Goal: Task Accomplishment & Management: Manage account settings

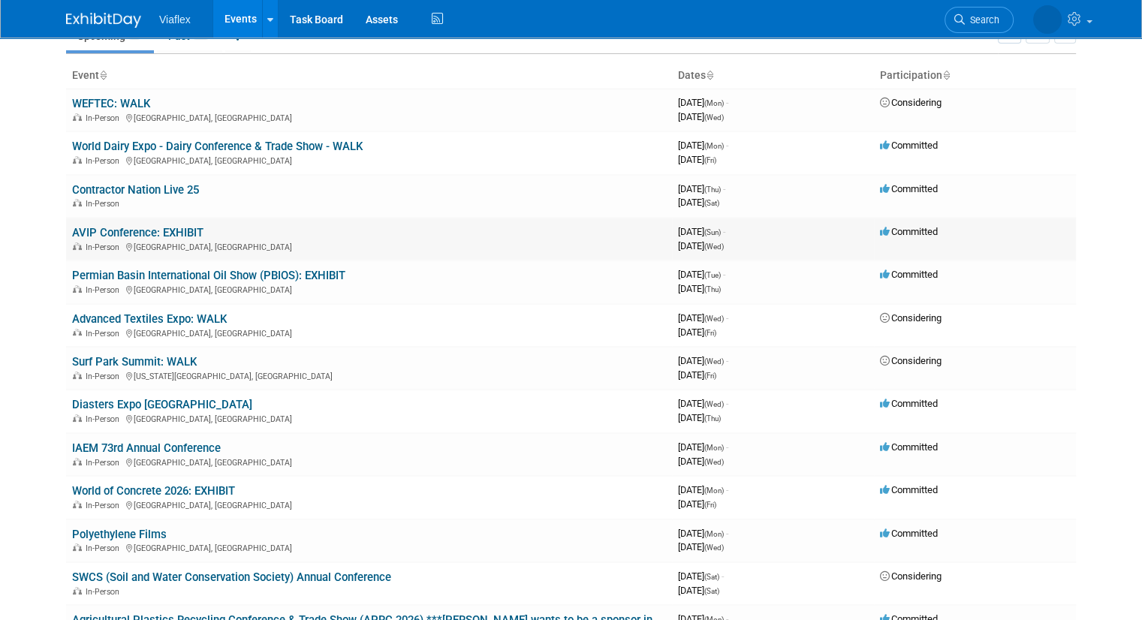
scroll to position [75, 0]
click at [192, 273] on link "Permian Basin International Oil Show (PBIOS): EXHIBIT" at bounding box center [208, 275] width 273 height 14
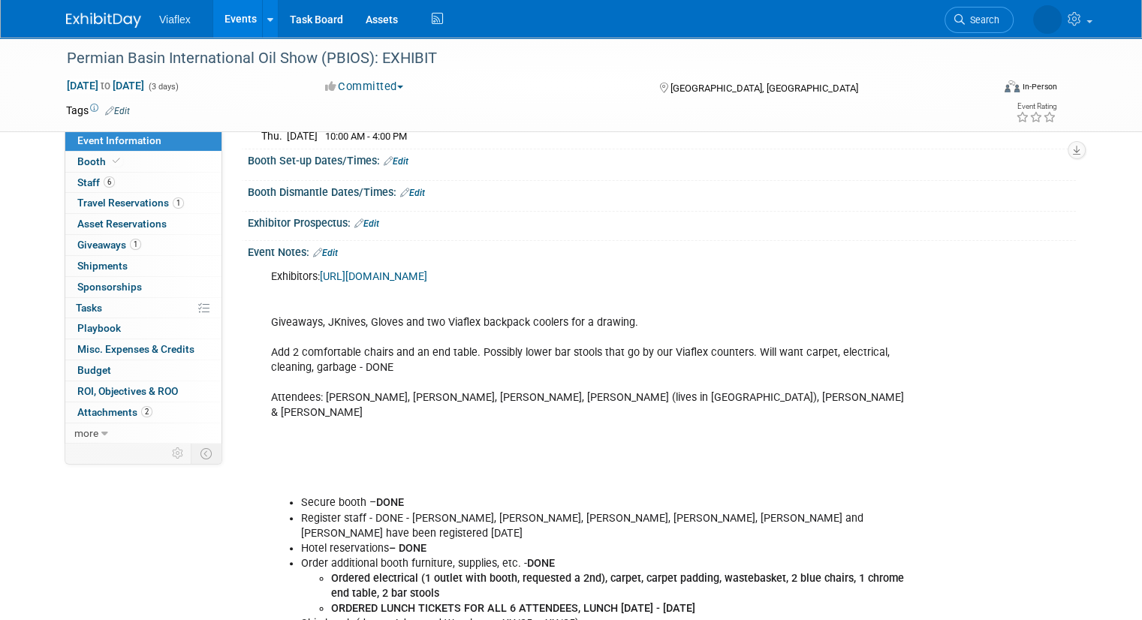
scroll to position [200, 0]
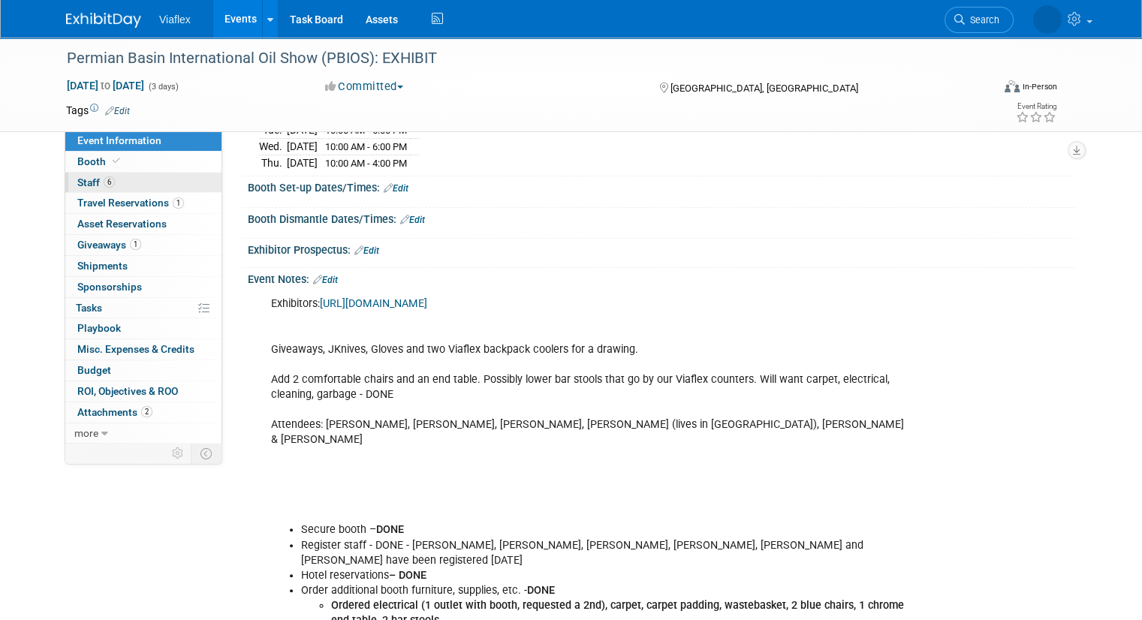
click at [78, 182] on span "Staff 6" at bounding box center [96, 182] width 38 height 12
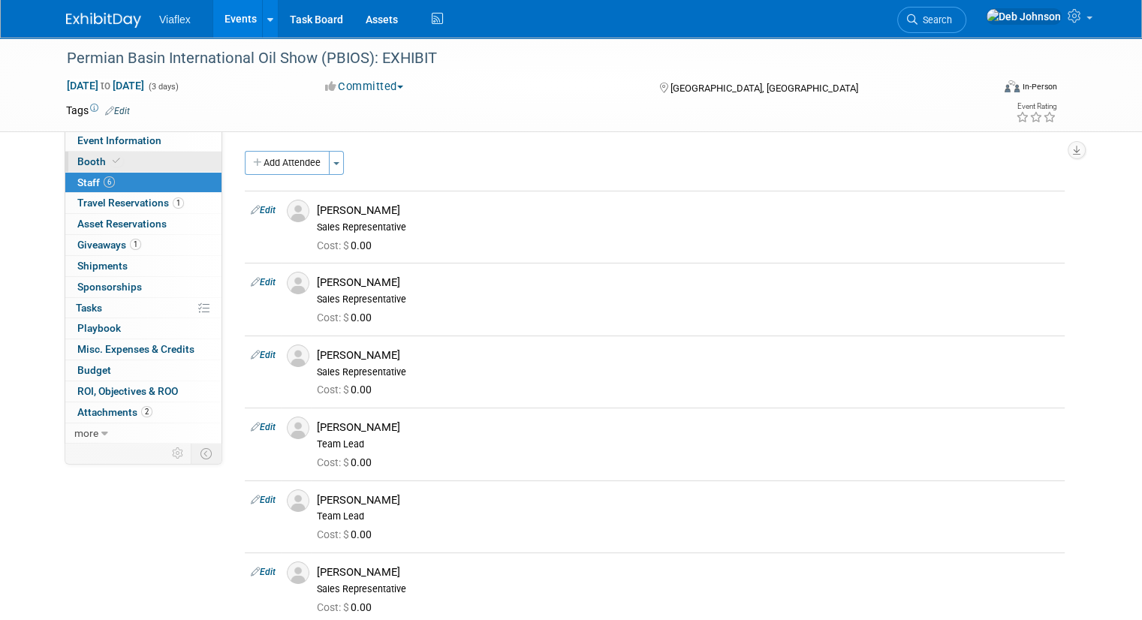
click at [80, 160] on span "Booth" at bounding box center [100, 161] width 46 height 12
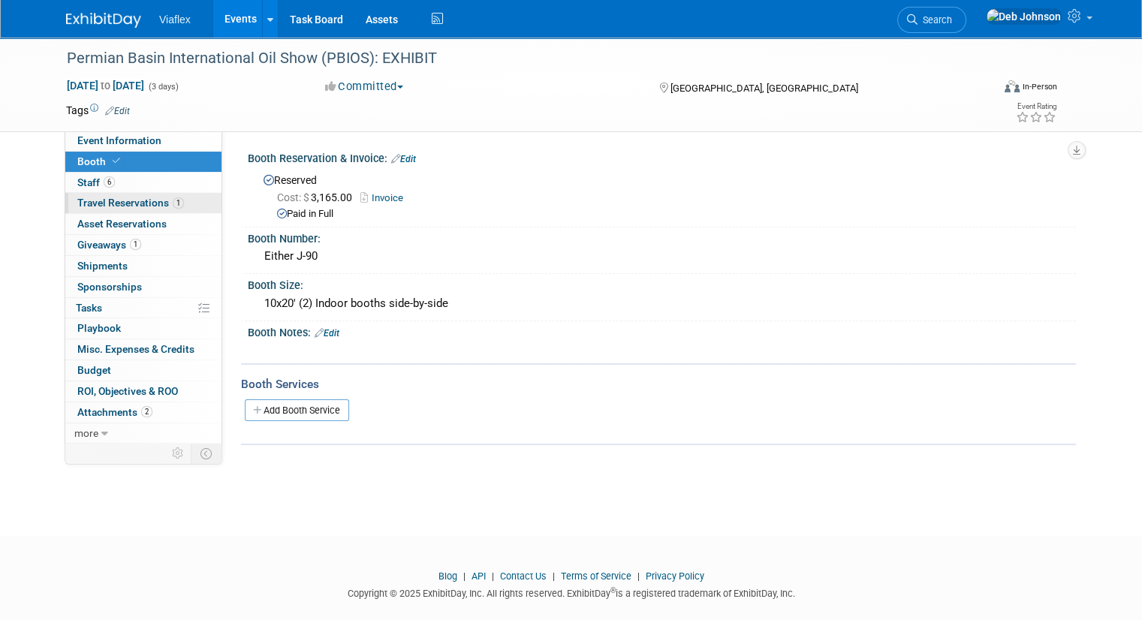
click at [91, 199] on span "Travel Reservations 1" at bounding box center [130, 203] width 107 height 12
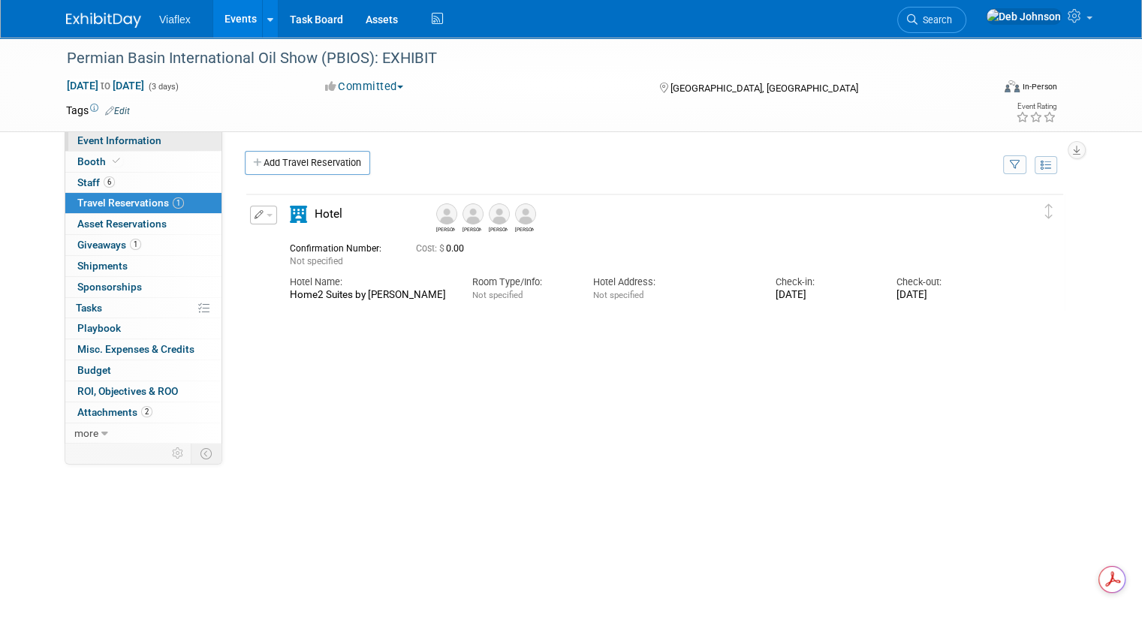
click at [80, 136] on span "Event Information" at bounding box center [119, 140] width 84 height 12
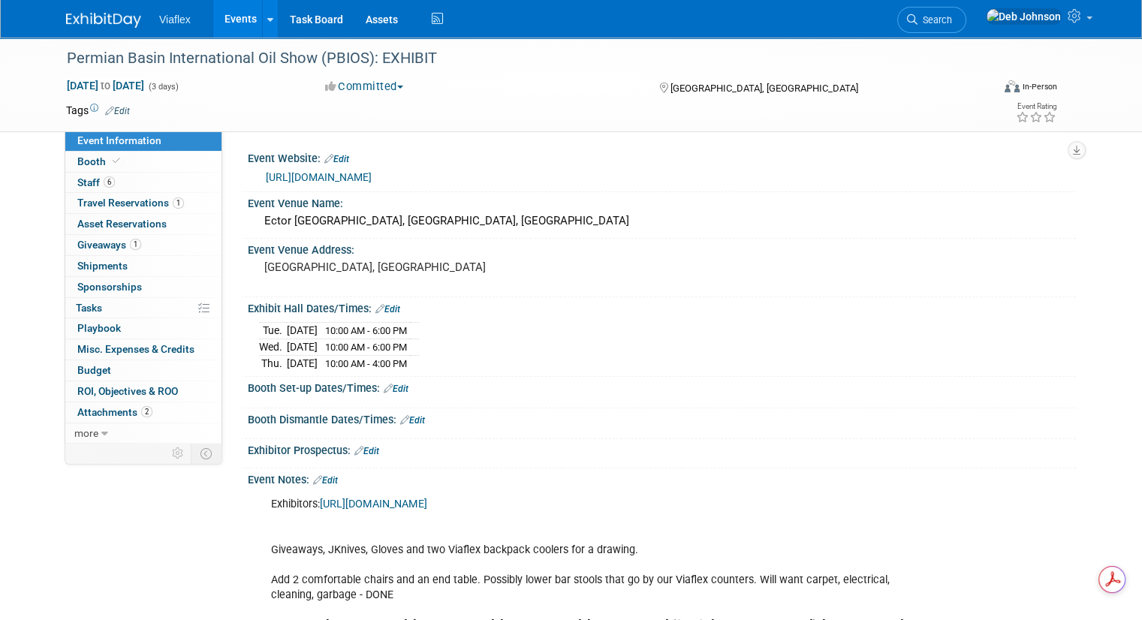
click at [292, 172] on link "[URL][DOMAIN_NAME]" at bounding box center [319, 177] width 106 height 12
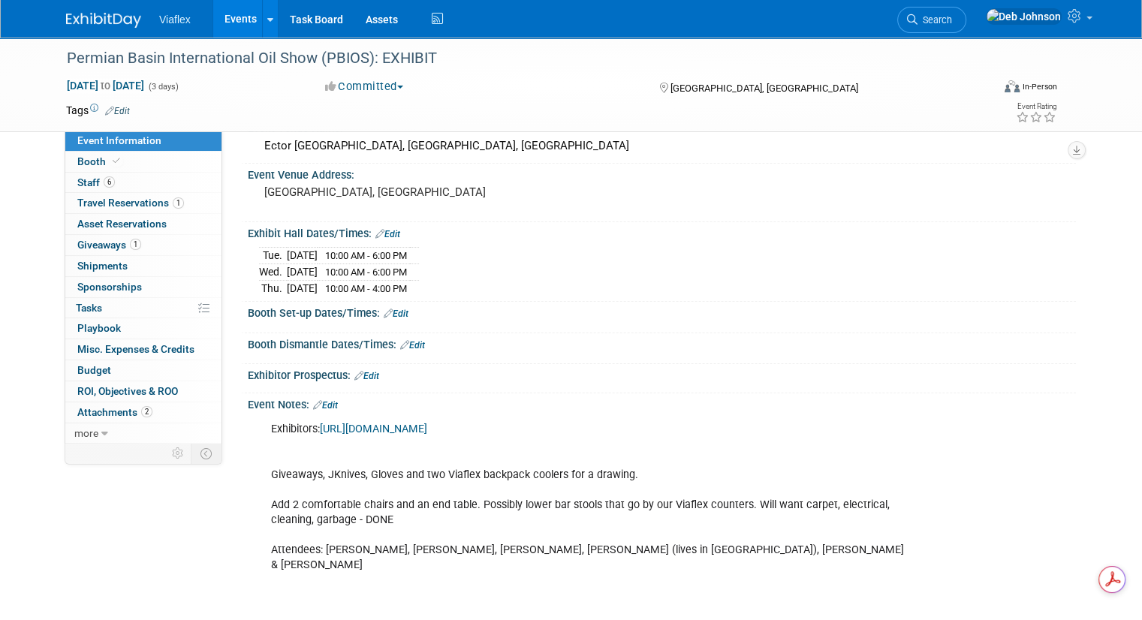
click at [426, 426] on link "https://events.american-tradeshow.com/pbios25E" at bounding box center [373, 429] width 107 height 13
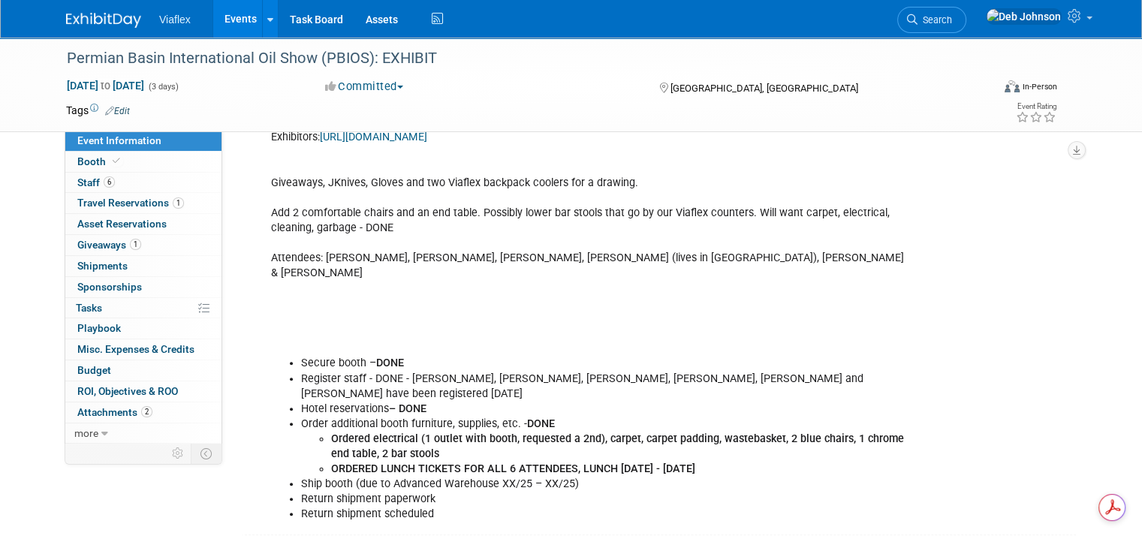
scroll to position [348, 0]
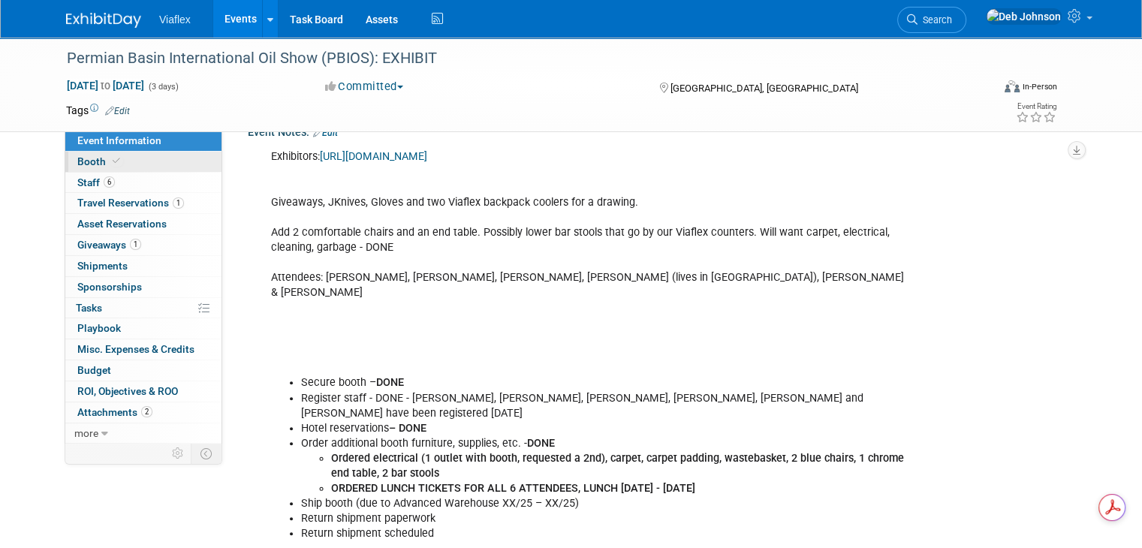
click at [84, 166] on span "Booth" at bounding box center [100, 161] width 46 height 12
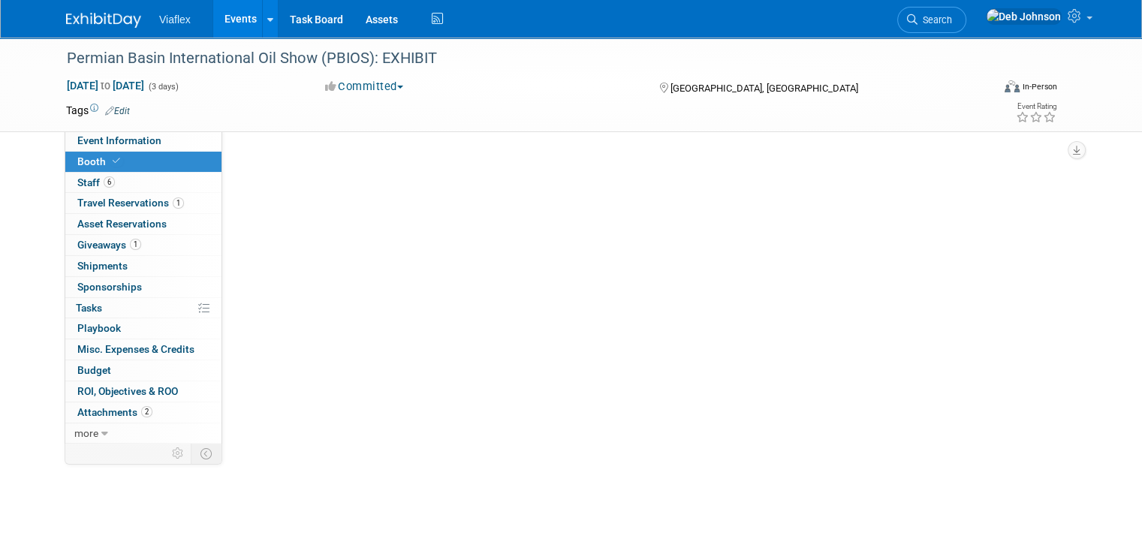
scroll to position [0, 0]
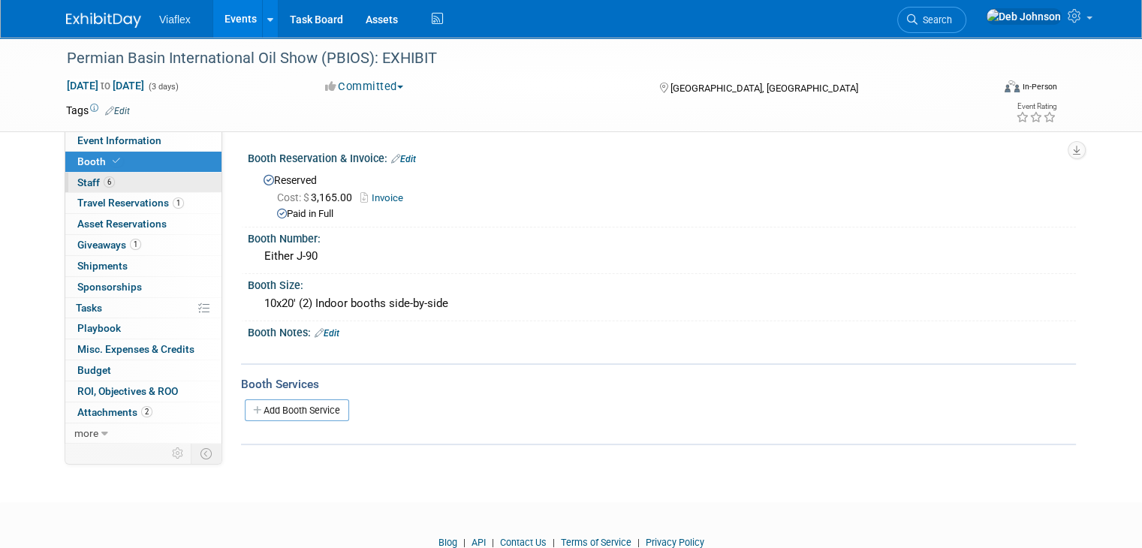
click at [80, 178] on span "Staff 6" at bounding box center [96, 182] width 38 height 12
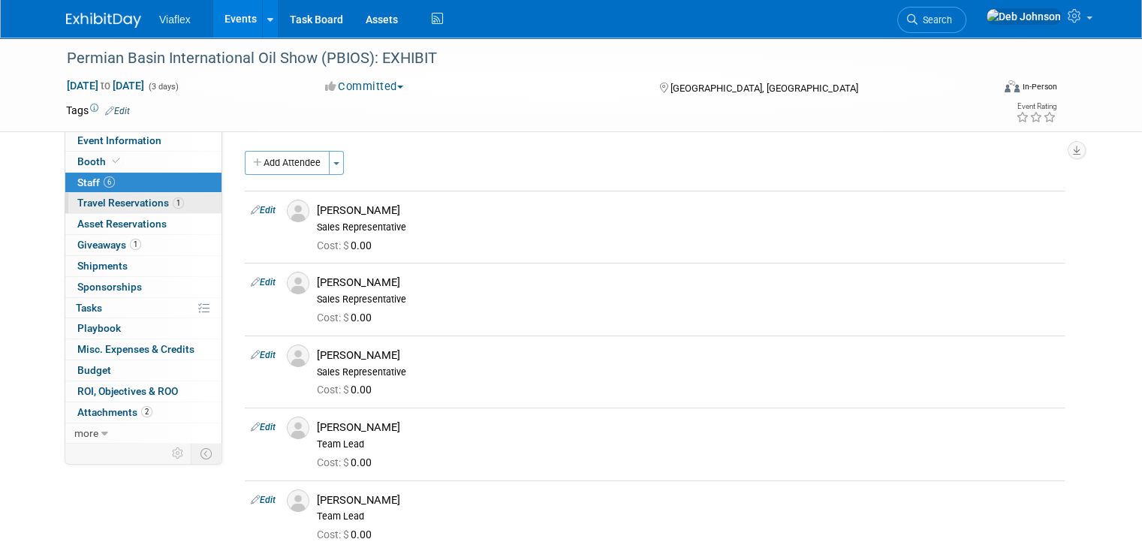
click at [77, 204] on span "Travel Reservations 1" at bounding box center [130, 203] width 107 height 12
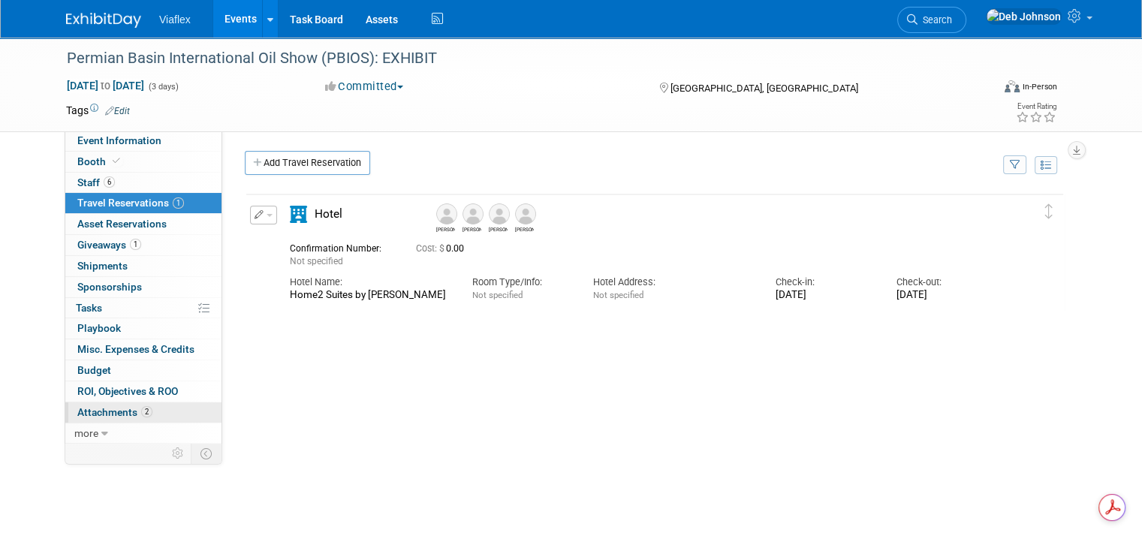
click at [91, 408] on span "Attachments 2" at bounding box center [114, 412] width 75 height 12
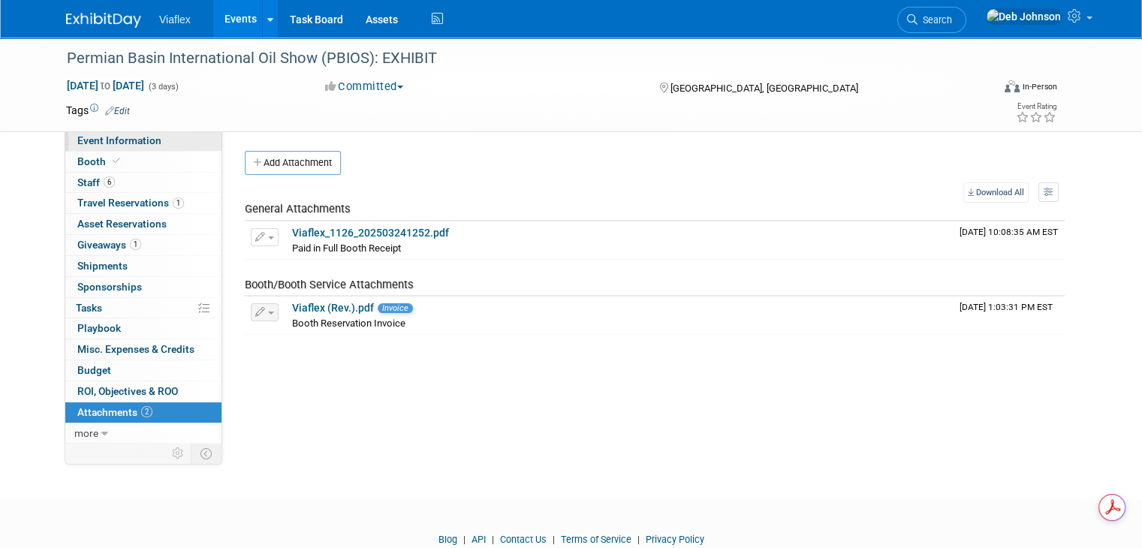
click at [81, 137] on span "Event Information" at bounding box center [119, 140] width 84 height 12
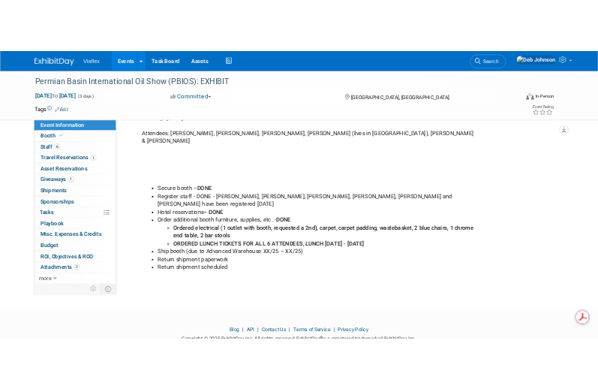
scroll to position [423, 0]
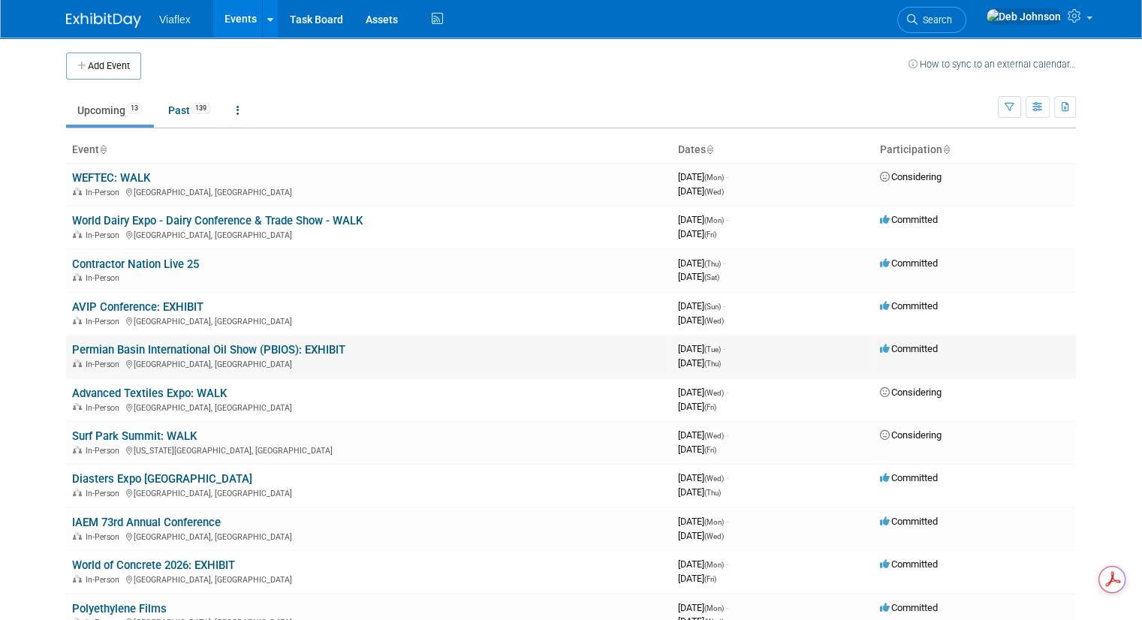
click at [129, 346] on link "Permian Basin International Oil Show (PBIOS): EXHIBIT" at bounding box center [208, 350] width 273 height 14
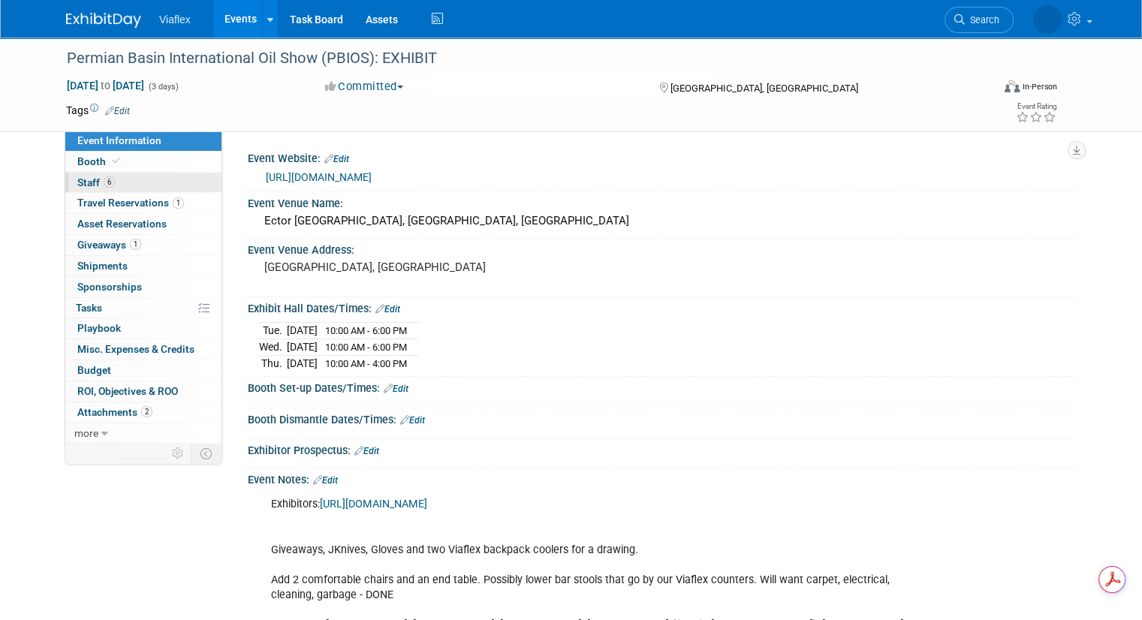
click at [78, 177] on span "Staff 6" at bounding box center [96, 182] width 38 height 12
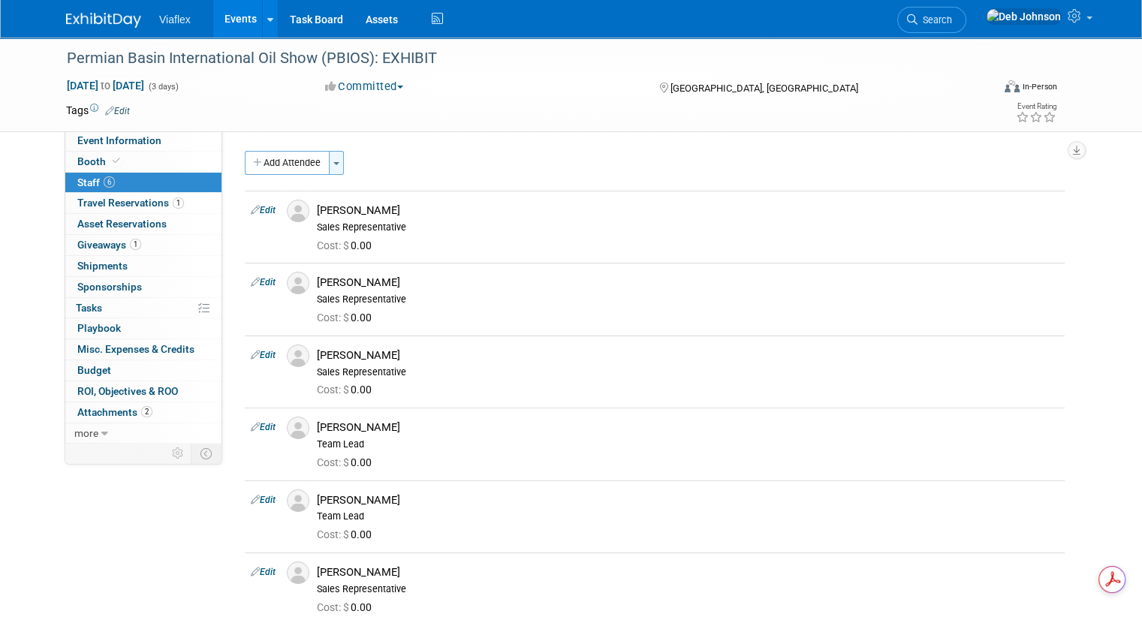
click at [329, 168] on button "Toggle Dropdown" at bounding box center [336, 163] width 15 height 24
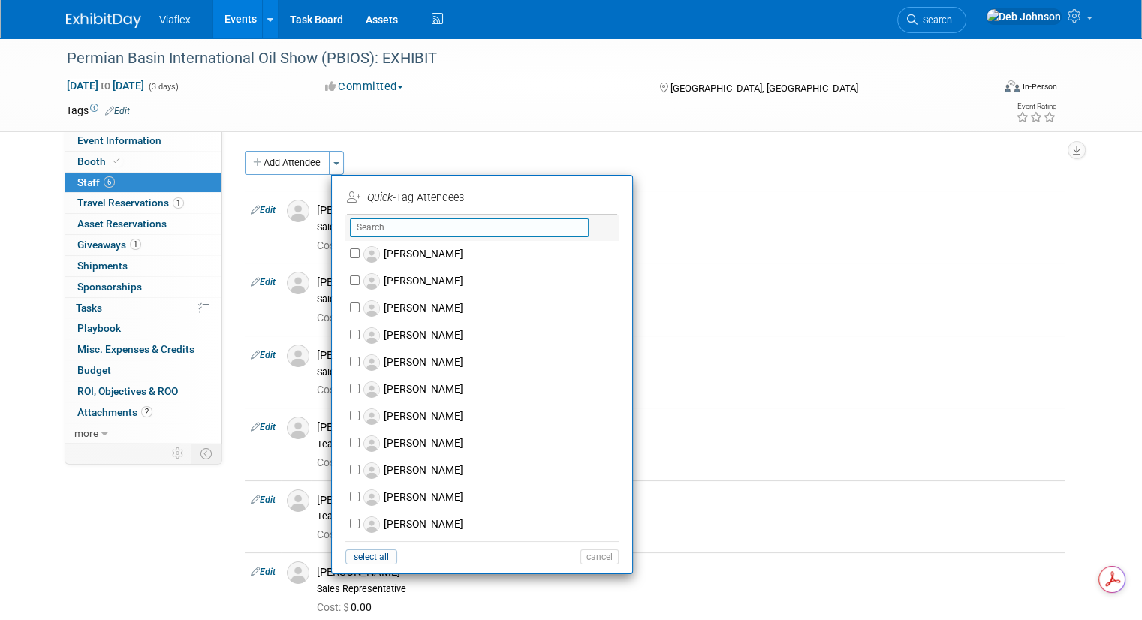
click at [381, 224] on input "text" at bounding box center [469, 227] width 239 height 19
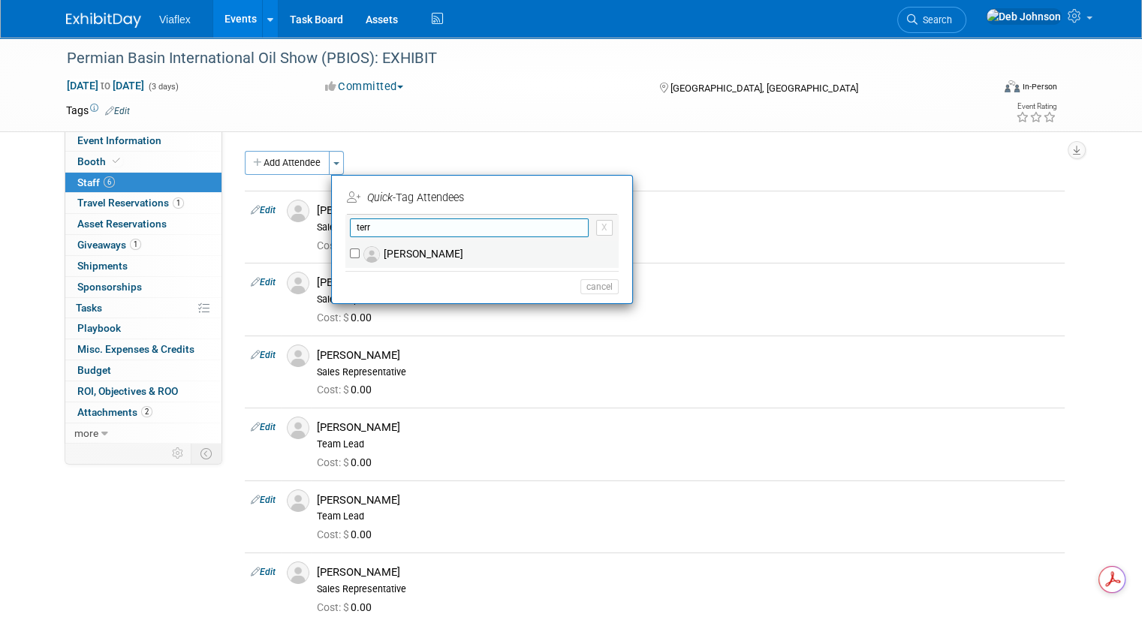
type input "terr"
click at [402, 257] on label "[PERSON_NAME]" at bounding box center [492, 254] width 264 height 27
click at [360, 257] on input "[PERSON_NAME]" at bounding box center [355, 253] width 10 height 10
checkbox input "true"
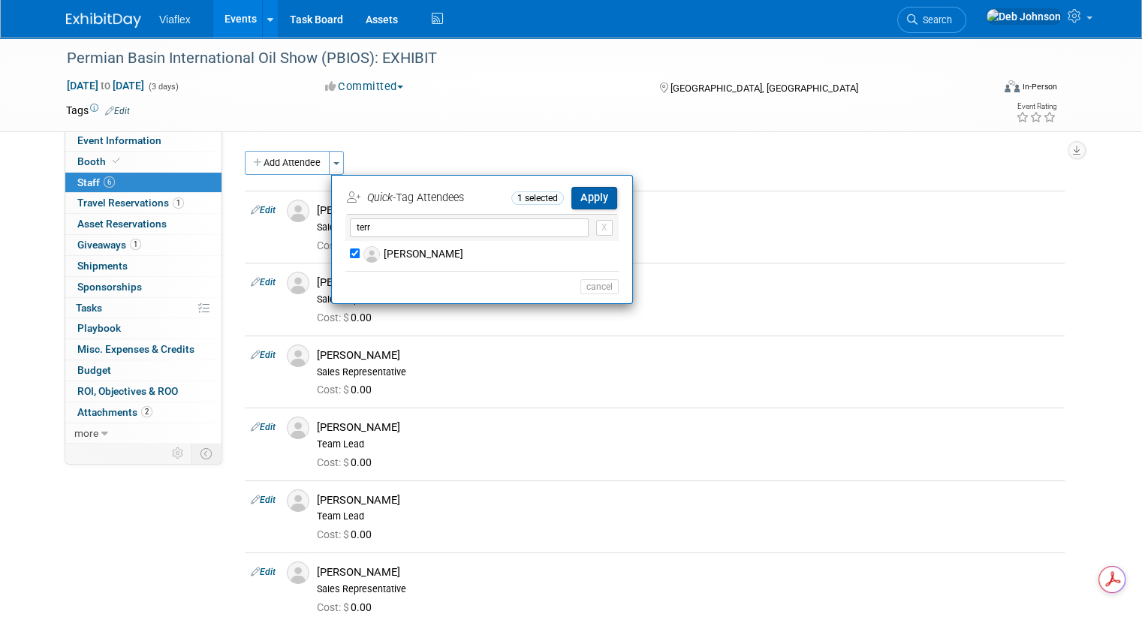
click at [583, 194] on button "Apply" at bounding box center [594, 198] width 46 height 22
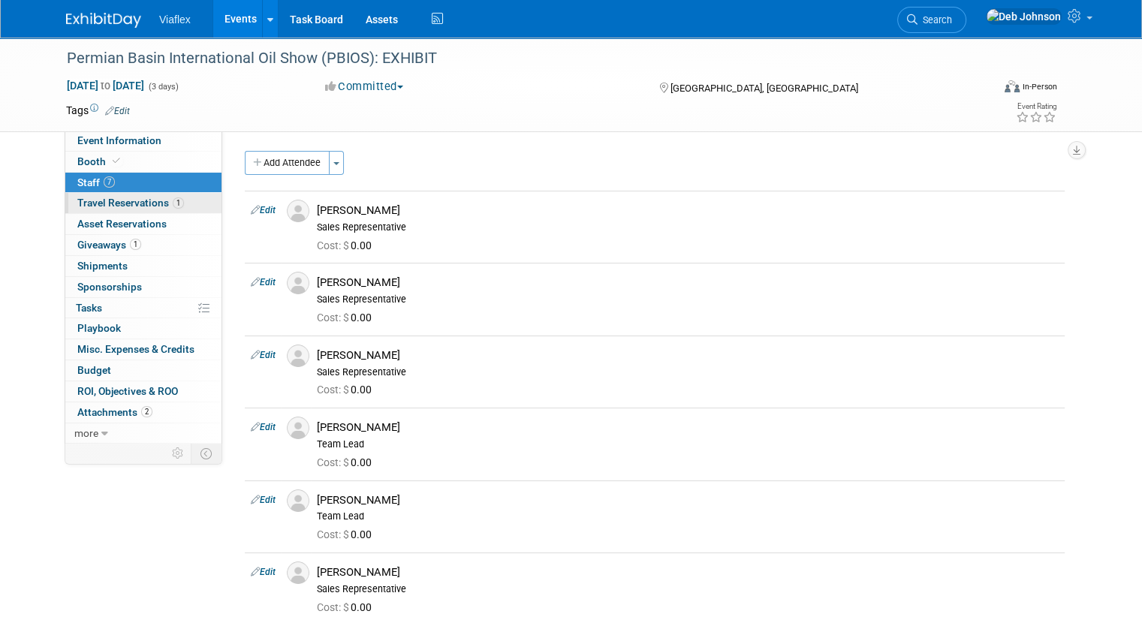
click at [106, 202] on span "Travel Reservations 1" at bounding box center [130, 203] width 107 height 12
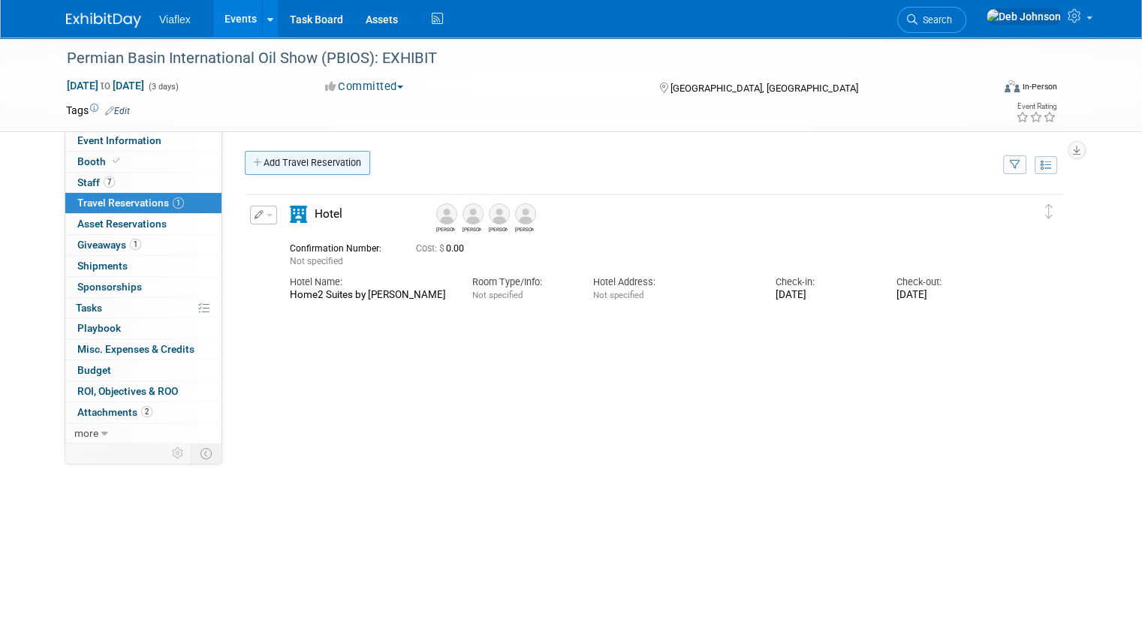
click at [294, 160] on link "Add Travel Reservation" at bounding box center [307, 163] width 125 height 24
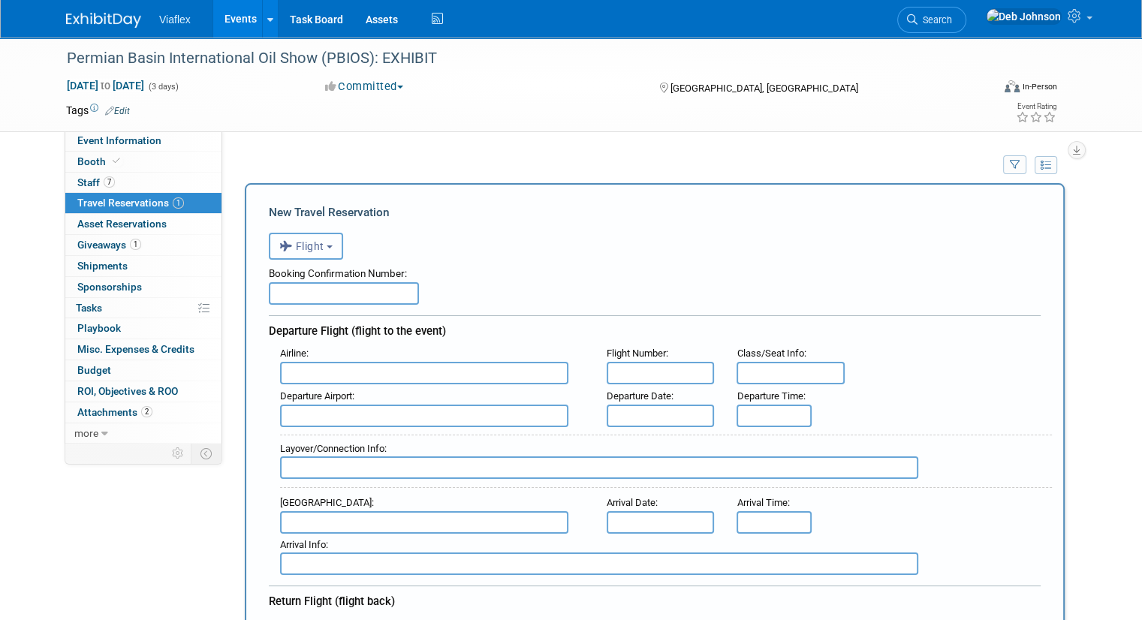
click at [321, 248] on button "Flight" at bounding box center [306, 246] width 74 height 27
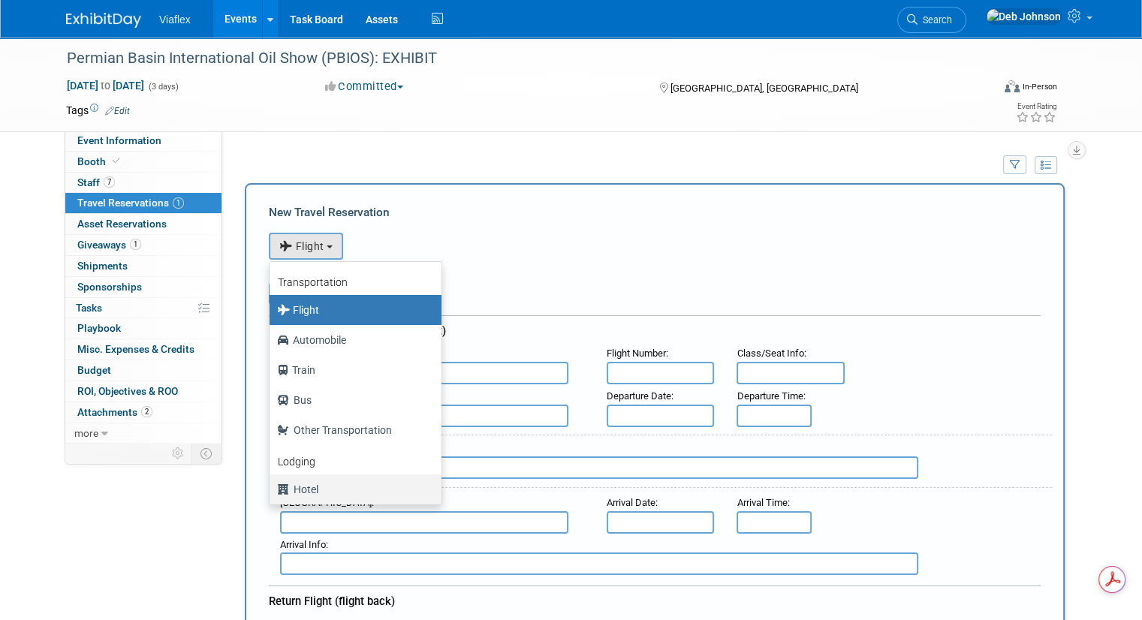
click at [305, 489] on label "Hotel" at bounding box center [351, 489] width 149 height 24
click at [272, 489] on input "Hotel" at bounding box center [267, 488] width 10 height 10
select select "6"
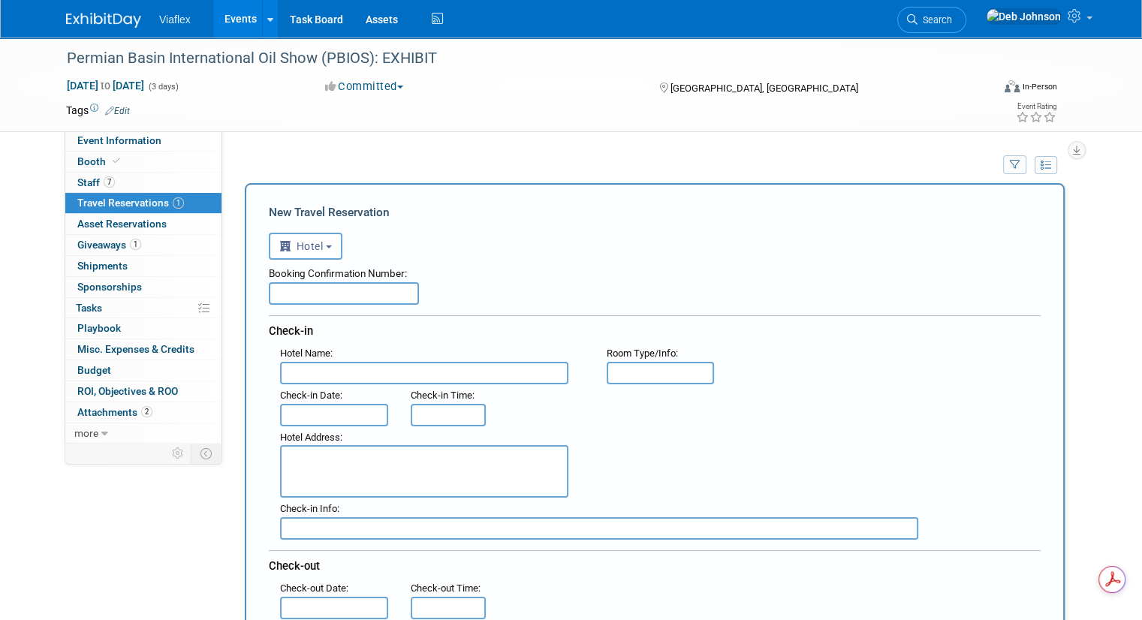
click at [328, 367] on input "text" at bounding box center [424, 373] width 288 height 23
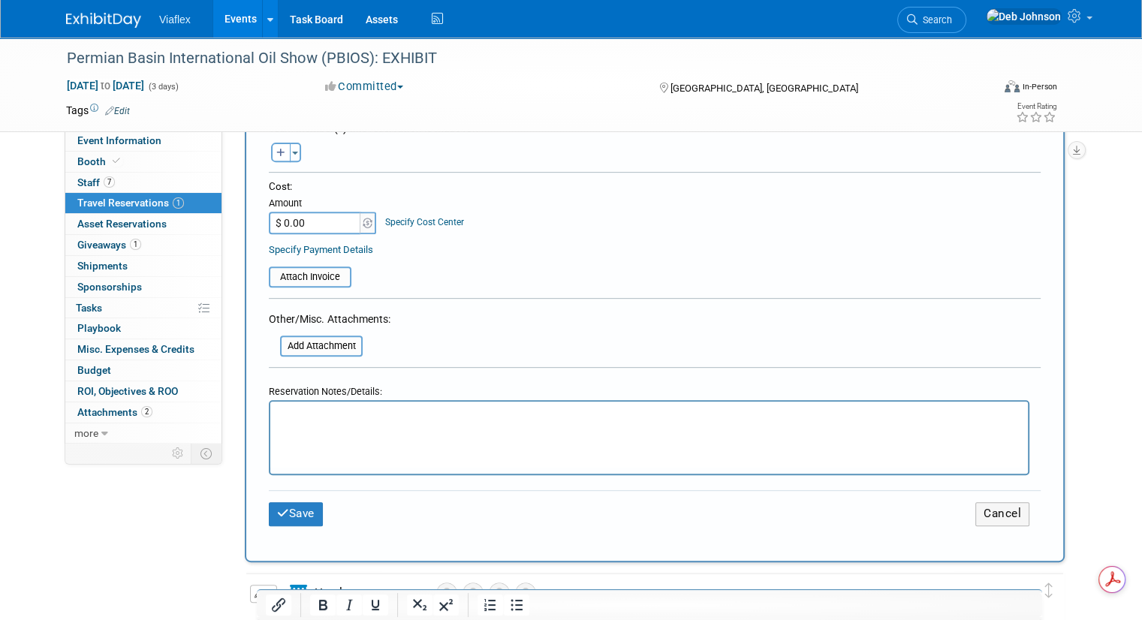
scroll to position [525, 0]
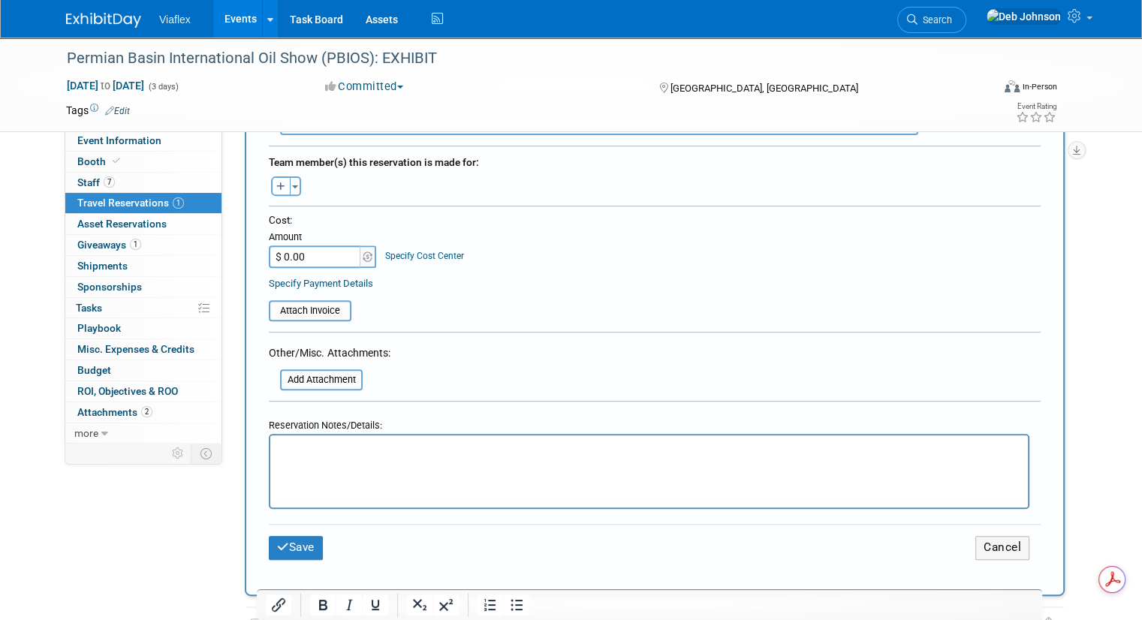
type input "Staybridge Suites"
click at [361, 447] on p "Rich Text Area. Press ALT-0 for help." at bounding box center [649, 449] width 740 height 16
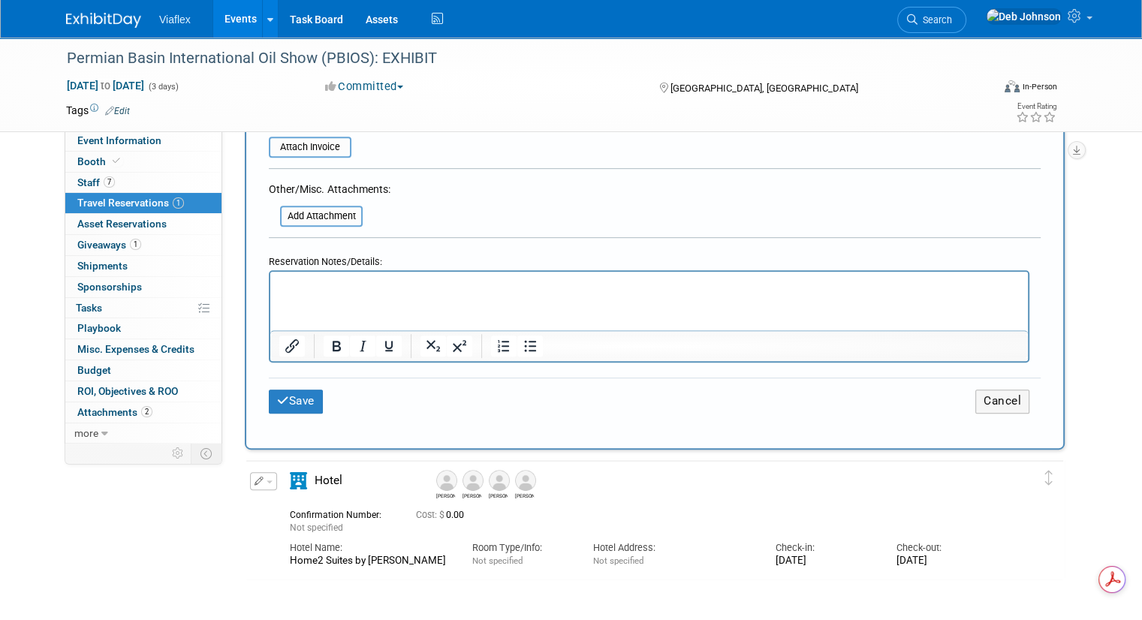
scroll to position [676, 0]
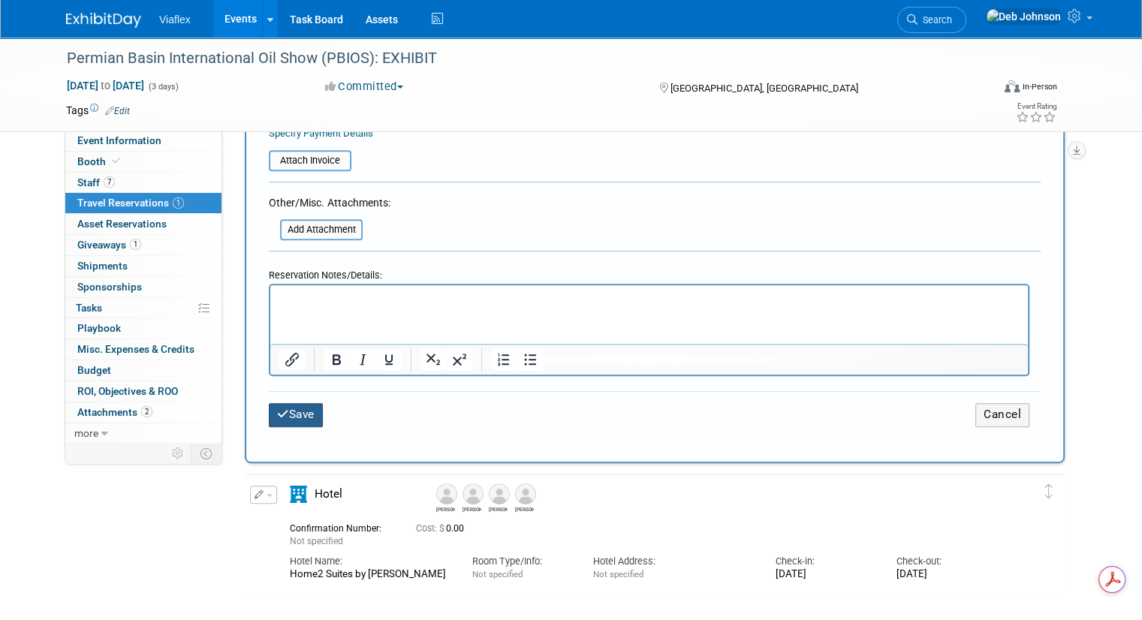
click at [288, 405] on button "Save" at bounding box center [296, 414] width 54 height 23
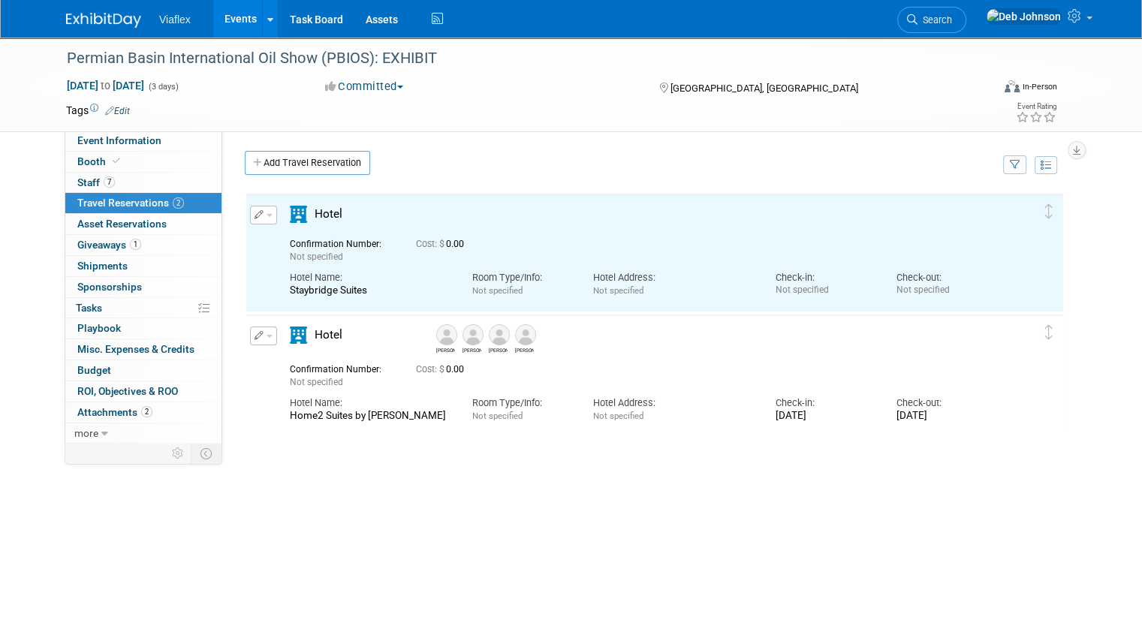
scroll to position [0, 0]
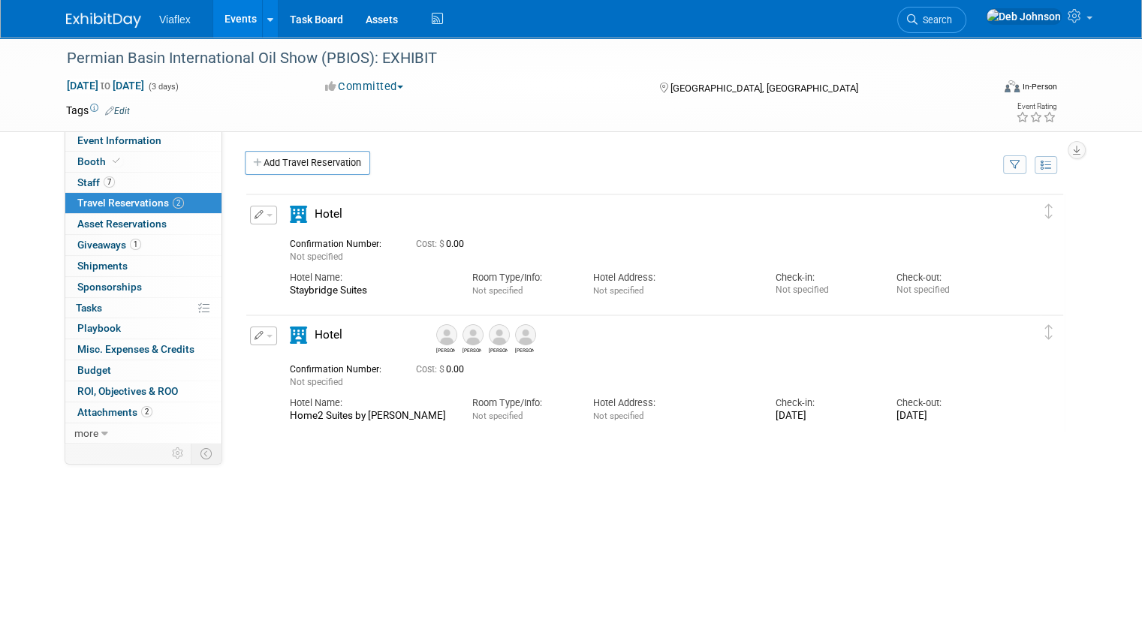
click at [256, 215] on button "button" at bounding box center [263, 215] width 27 height 19
click at [420, 212] on div "Hotel" at bounding box center [642, 219] width 728 height 26
click at [254, 213] on icon "button" at bounding box center [259, 214] width 10 height 9
click at [262, 233] on button "Edit Reservation" at bounding box center [314, 241] width 127 height 22
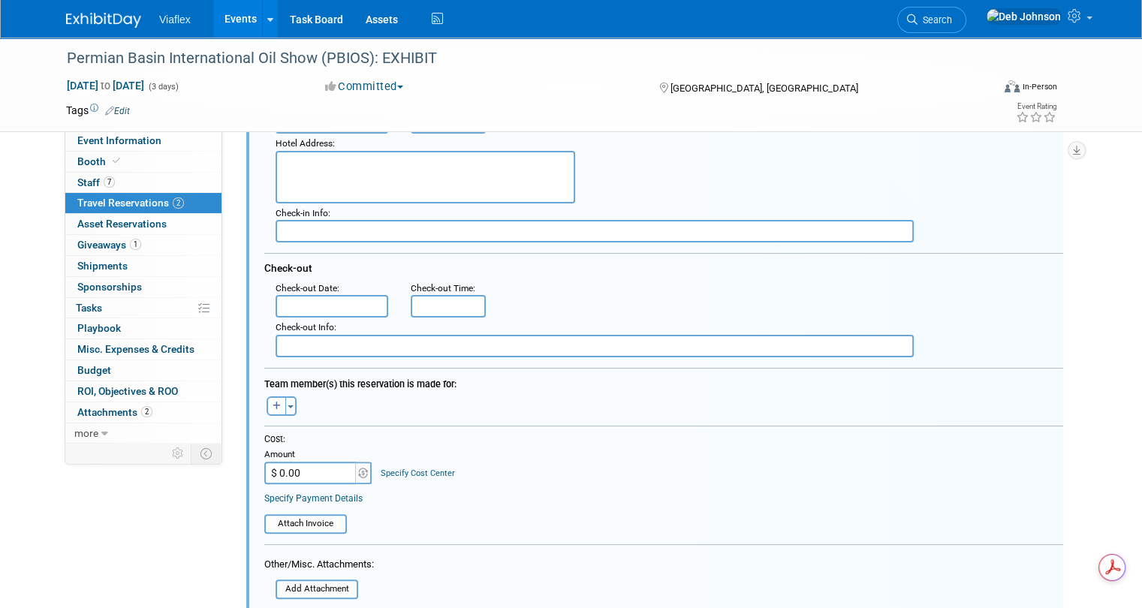
scroll to position [300, 0]
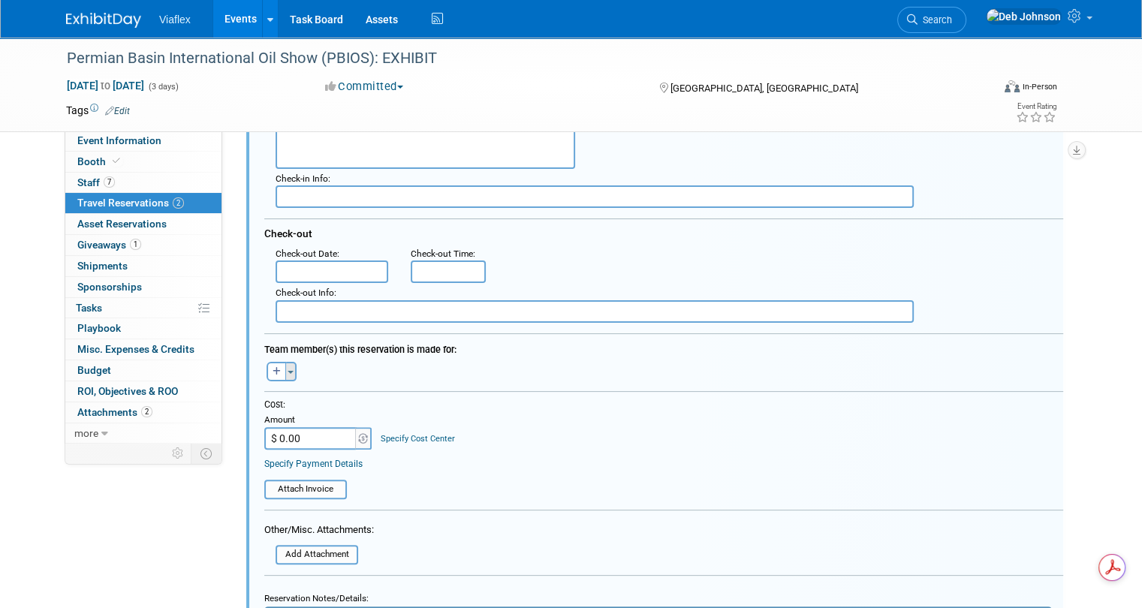
click at [285, 366] on button "Toggle Dropdown" at bounding box center [290, 372] width 11 height 20
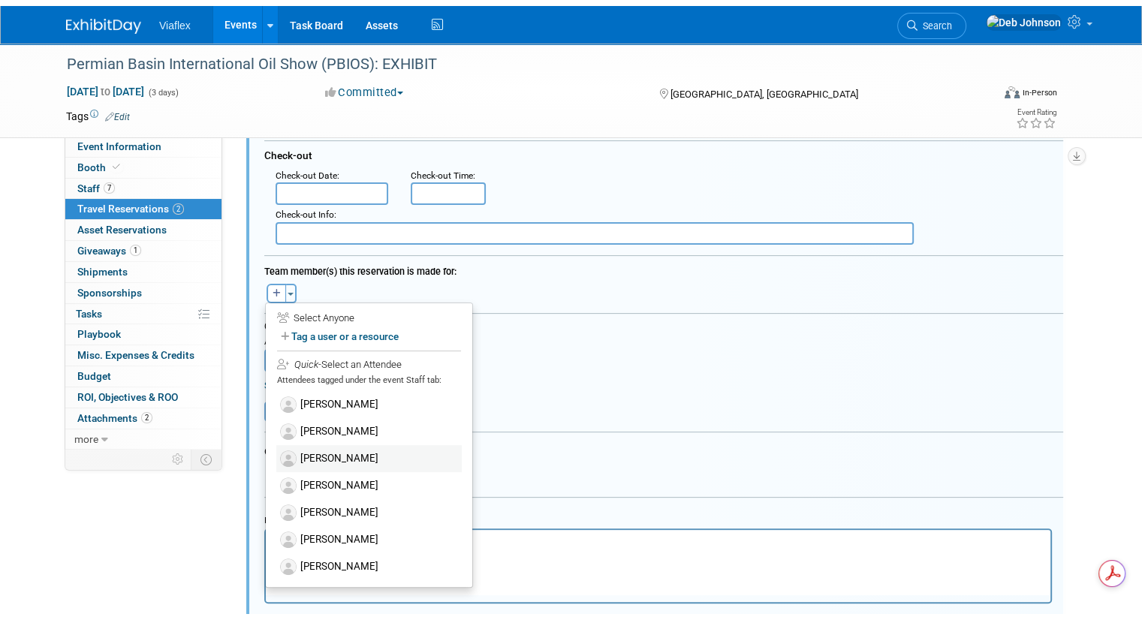
scroll to position [450, 0]
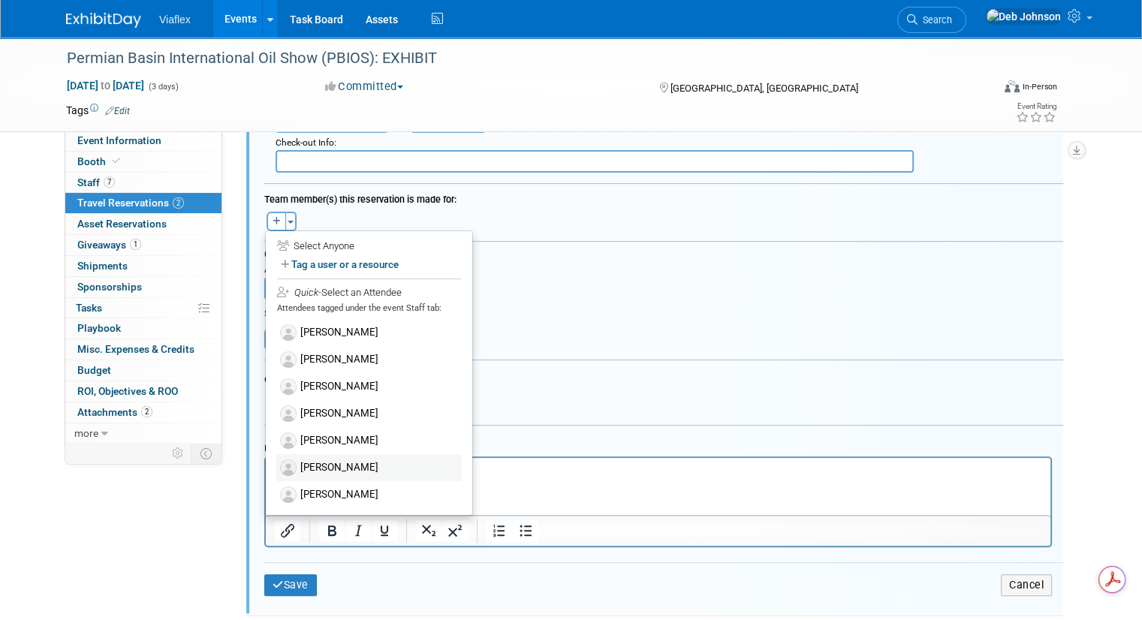
click at [329, 454] on label "Terry Rosenboom" at bounding box center [368, 467] width 185 height 27
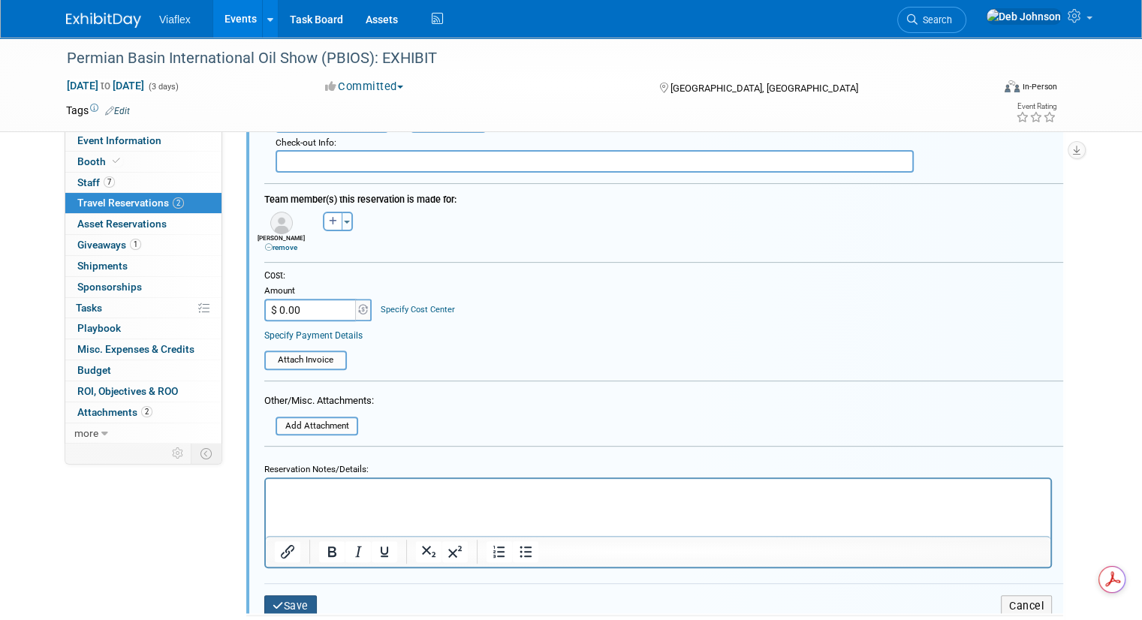
drag, startPoint x: 294, startPoint y: 597, endPoint x: 320, endPoint y: 586, distance: 28.6
click at [296, 597] on button "Save" at bounding box center [290, 606] width 53 height 22
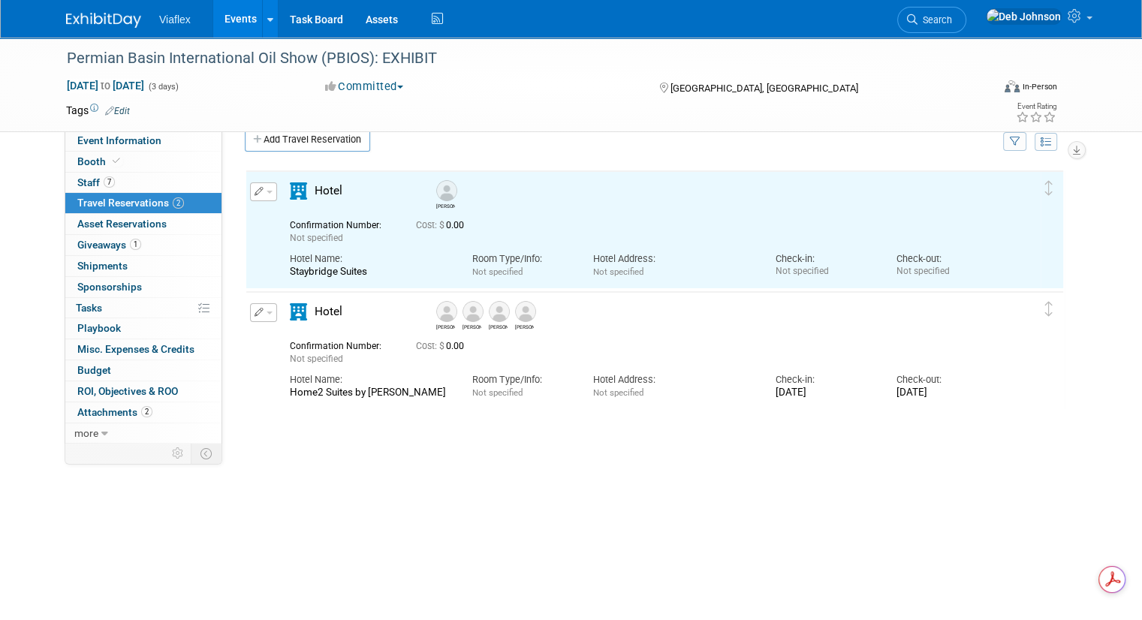
scroll to position [0, 0]
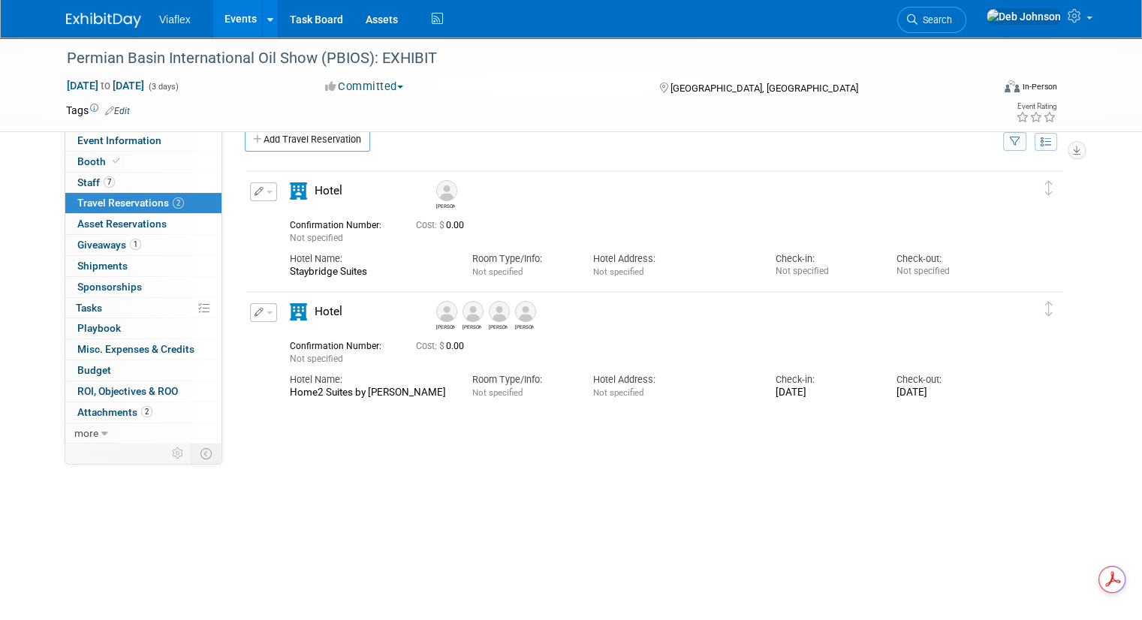
click at [254, 308] on icon "button" at bounding box center [259, 312] width 10 height 9
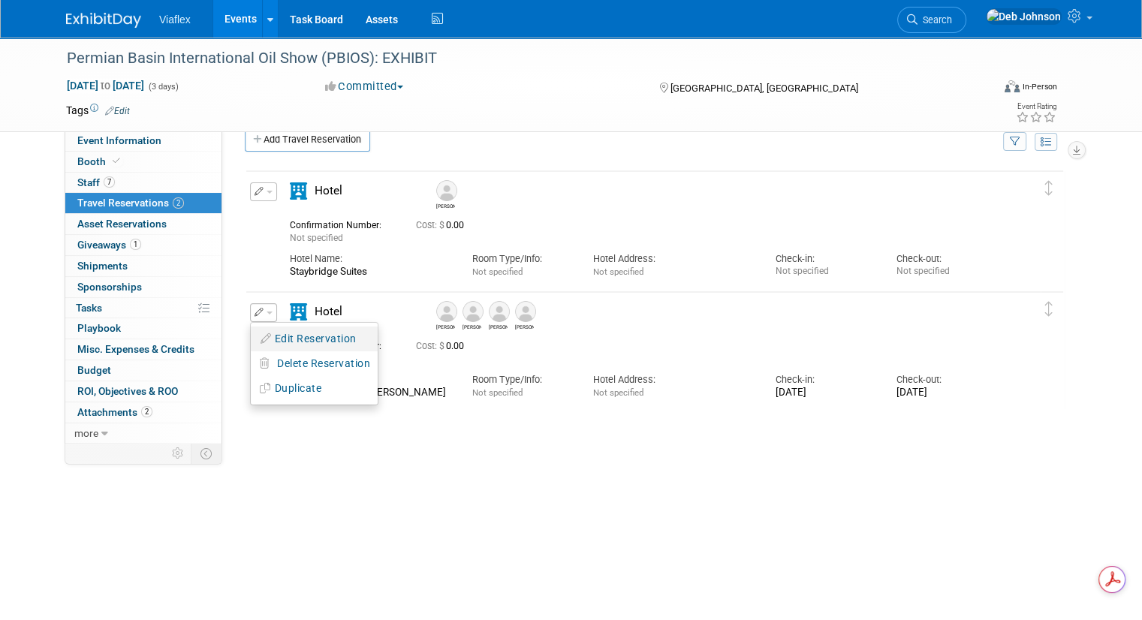
click at [282, 335] on button "Edit Reservation" at bounding box center [314, 339] width 127 height 22
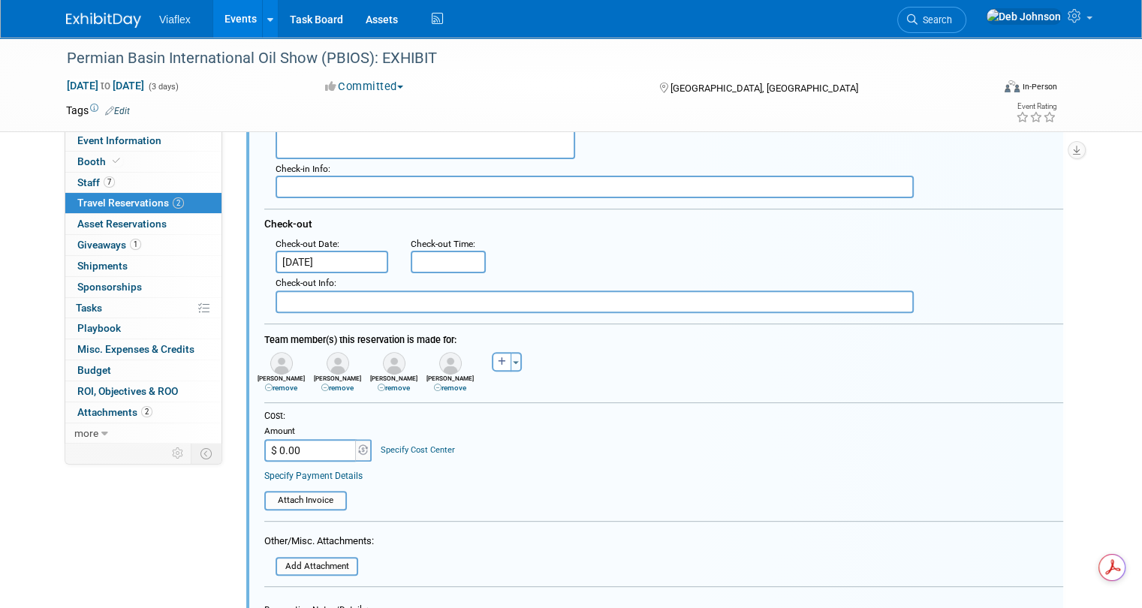
scroll to position [444, 0]
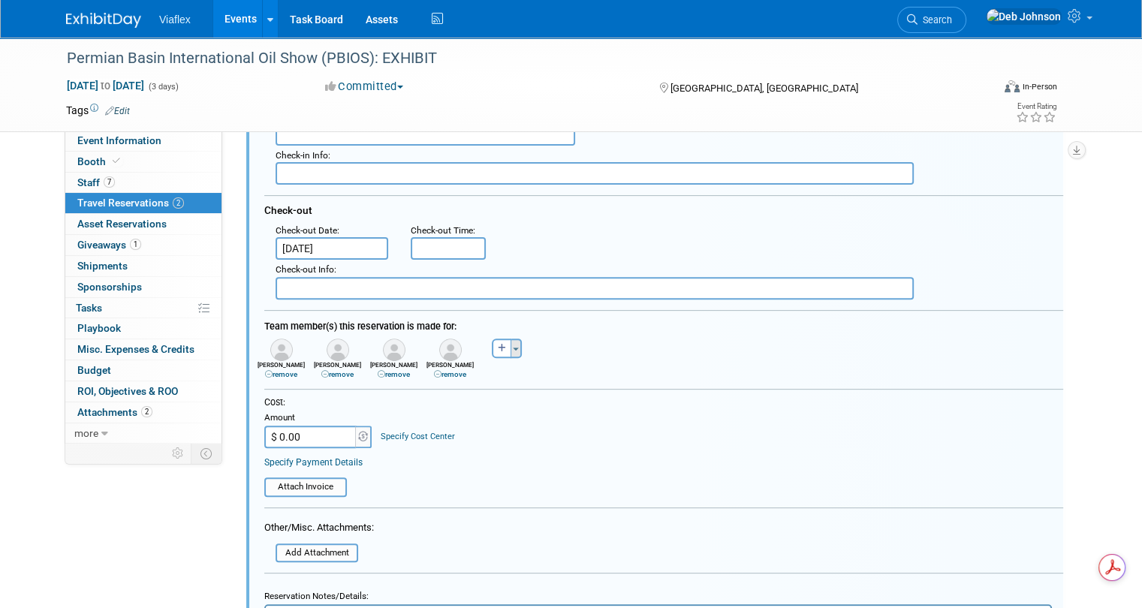
click at [513, 348] on span "button" at bounding box center [516, 349] width 6 height 3
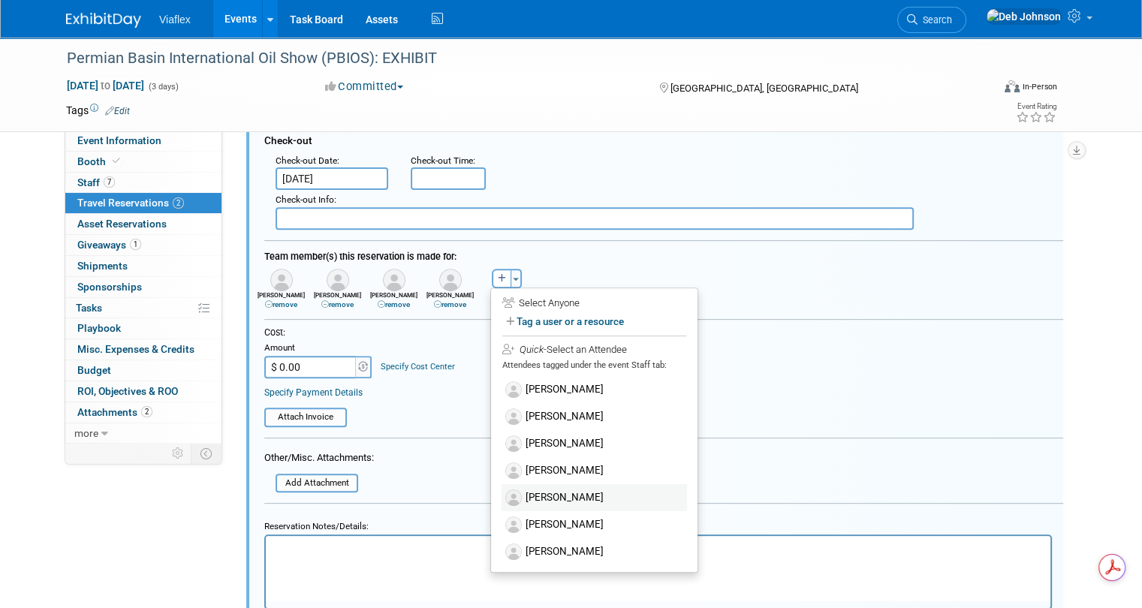
scroll to position [519, 0]
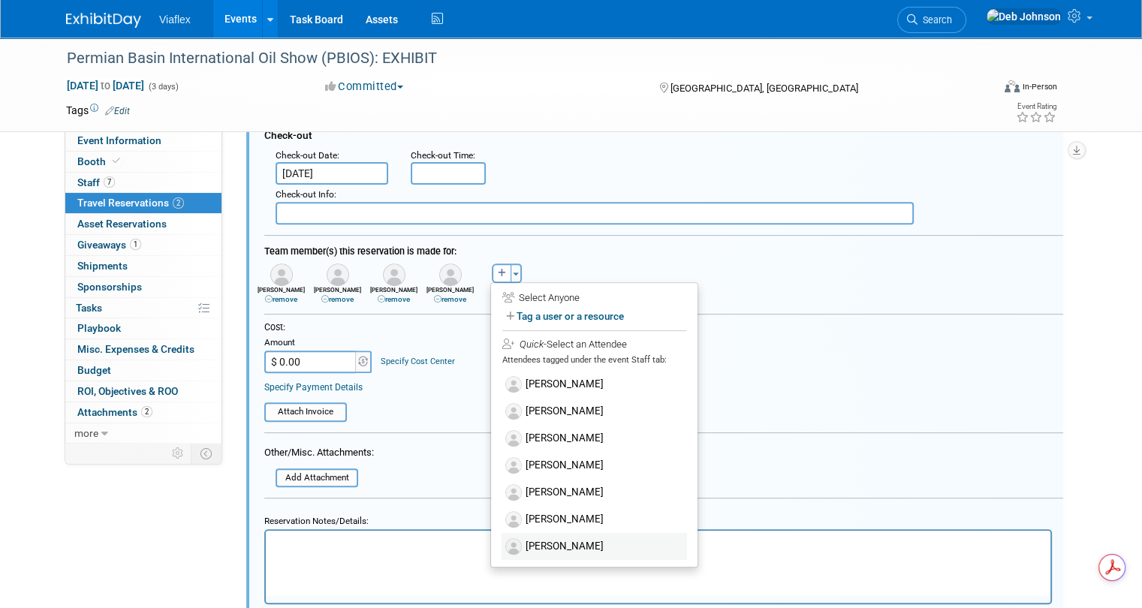
click at [533, 533] on label "Wade Holt" at bounding box center [593, 546] width 185 height 27
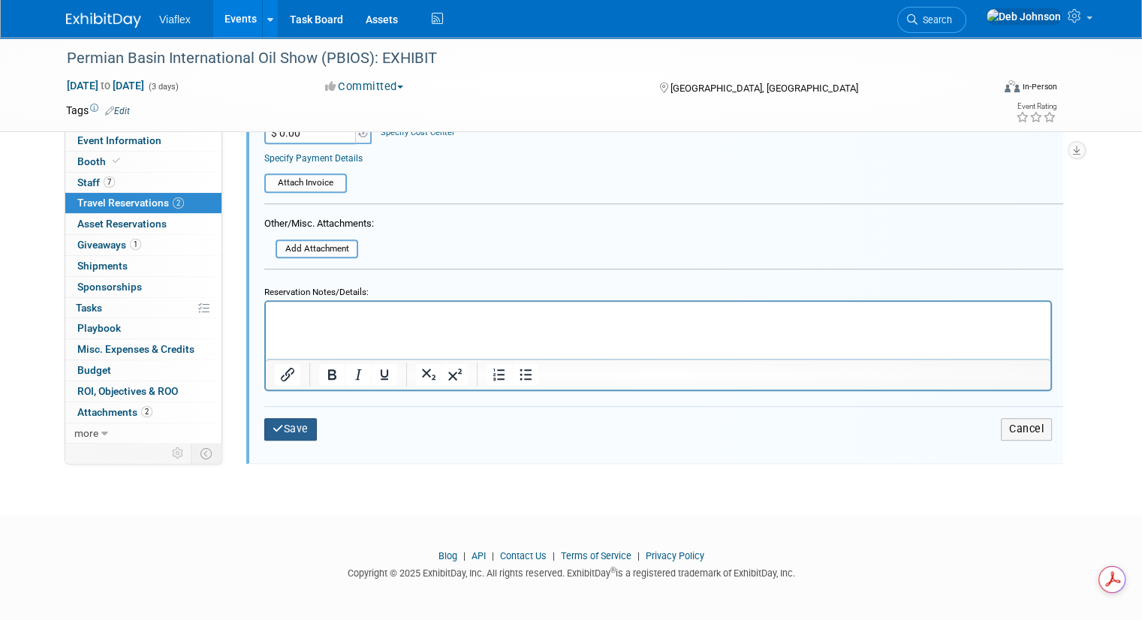
scroll to position [0, 0]
click at [282, 418] on button "Save" at bounding box center [290, 429] width 53 height 22
